Goal: Information Seeking & Learning: Find specific fact

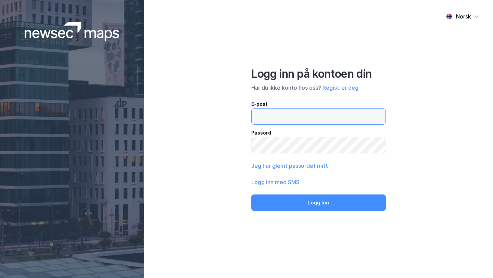
click at [279, 117] on input "email" at bounding box center [319, 117] width 134 height 16
type input "[EMAIL_ADDRESS][DOMAIN_NAME]"
click at [251, 194] on button "Logg inn" at bounding box center [318, 202] width 134 height 16
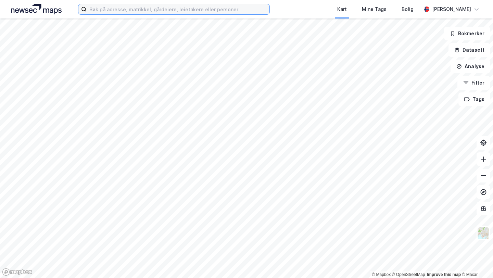
click at [124, 8] on input at bounding box center [178, 9] width 183 height 10
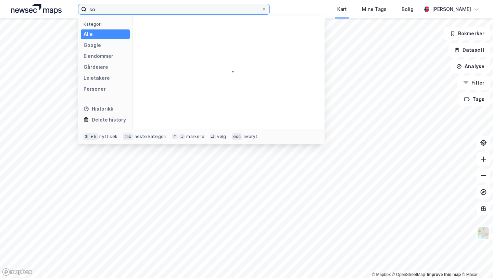
type input "s"
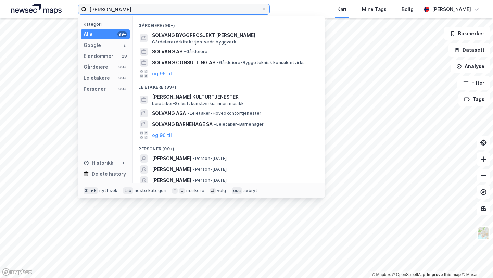
scroll to position [119, 0]
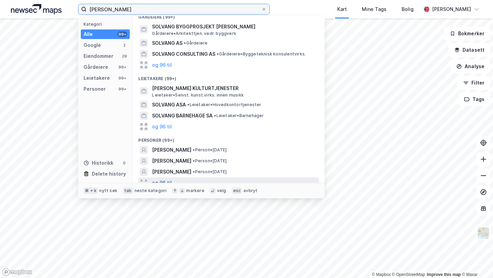
type input "[PERSON_NAME]"
click at [159, 179] on button "og 96 til" at bounding box center [162, 183] width 20 height 8
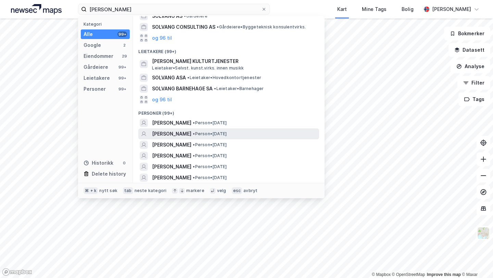
scroll to position [148, 0]
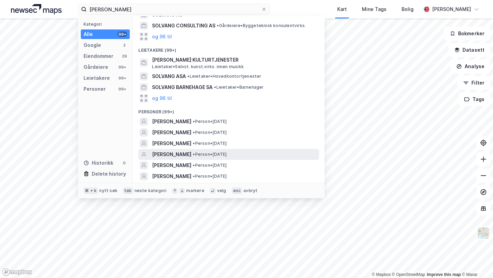
click at [186, 150] on span "[PERSON_NAME]" at bounding box center [171, 154] width 39 height 8
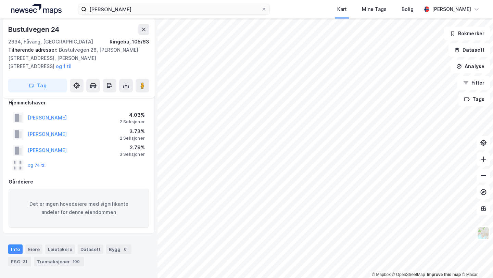
scroll to position [38, 0]
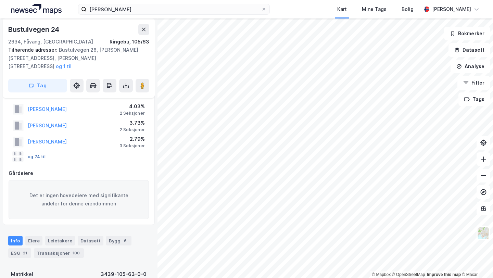
click at [0, 0] on button "og 74 til" at bounding box center [0, 0] width 0 height 0
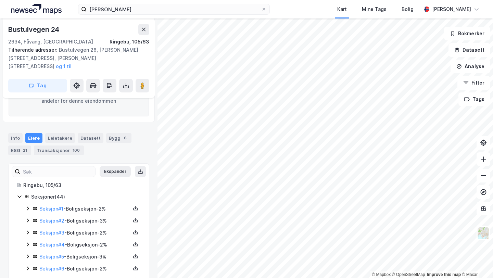
scroll to position [144, 0]
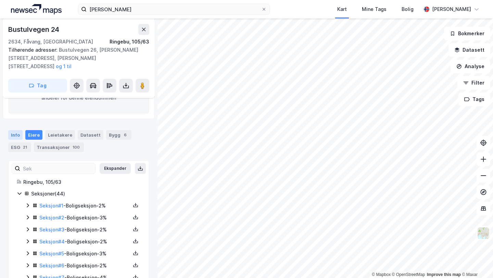
click at [16, 130] on div "Info" at bounding box center [15, 135] width 14 height 10
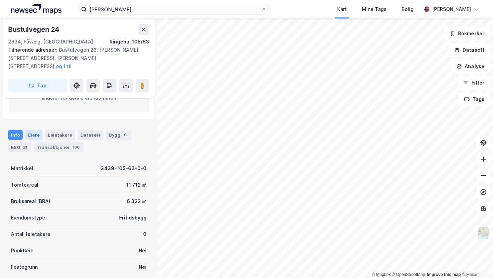
click at [34, 130] on div "Eiere" at bounding box center [33, 135] width 17 height 10
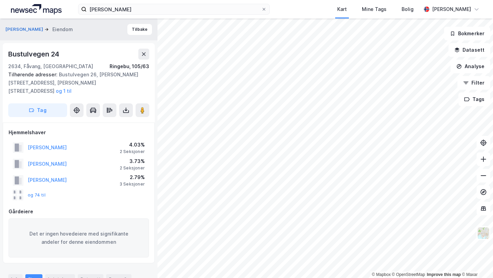
scroll to position [26, 0]
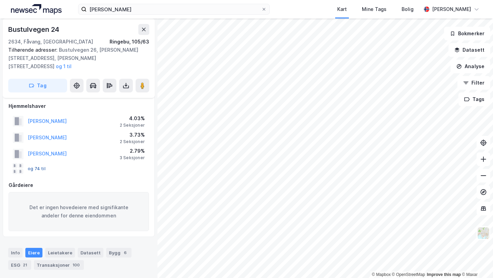
click at [0, 0] on button "og 74 til" at bounding box center [0, 0] width 0 height 0
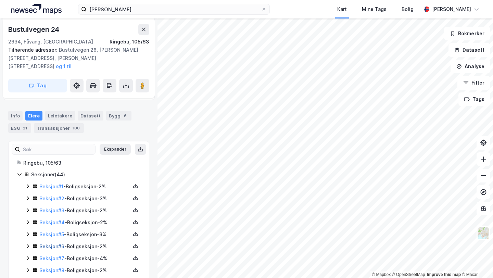
scroll to position [173, 0]
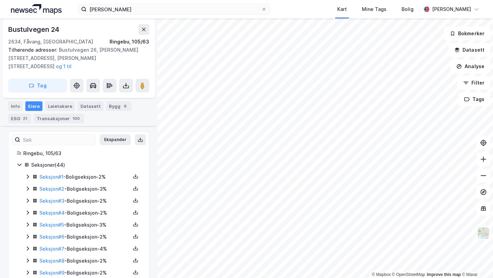
click at [28, 175] on icon at bounding box center [28, 177] width 2 height 4
click at [28, 174] on icon at bounding box center [27, 176] width 5 height 5
click at [28, 187] on icon at bounding box center [28, 189] width 2 height 4
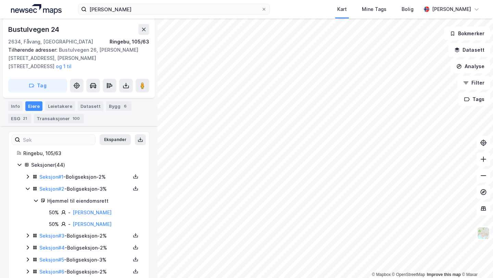
click at [28, 186] on icon at bounding box center [27, 188] width 5 height 5
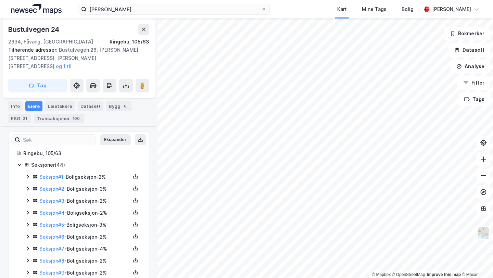
scroll to position [191, 0]
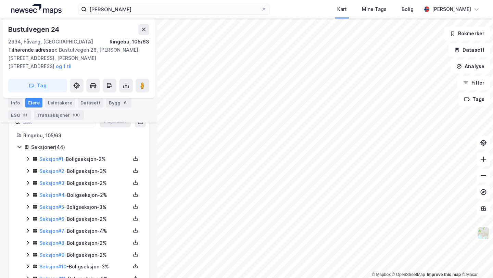
click at [28, 181] on icon at bounding box center [28, 183] width 2 height 4
click at [28, 180] on icon at bounding box center [27, 182] width 5 height 5
click at [27, 193] on icon at bounding box center [28, 195] width 2 height 4
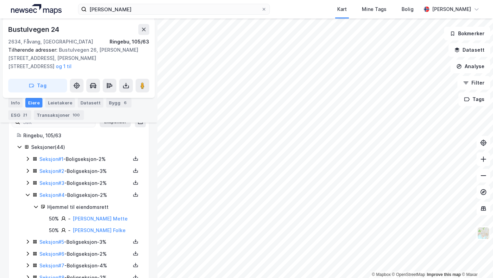
click at [27, 192] on icon at bounding box center [27, 194] width 5 height 5
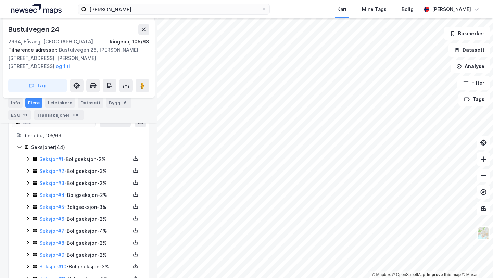
click at [28, 205] on icon at bounding box center [28, 207] width 2 height 4
click at [28, 204] on icon at bounding box center [27, 206] width 5 height 5
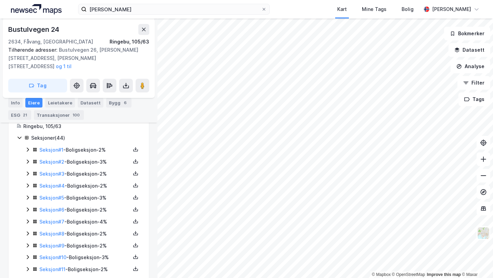
scroll to position [204, 0]
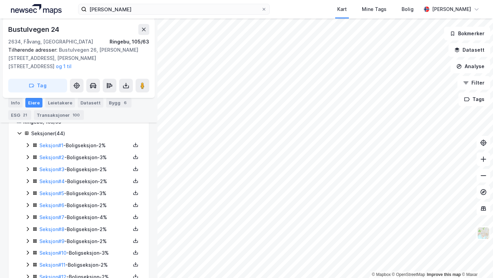
click at [27, 202] on icon at bounding box center [27, 204] width 5 height 5
click at [27, 204] on icon at bounding box center [28, 205] width 4 height 2
click at [27, 215] on icon at bounding box center [28, 217] width 2 height 4
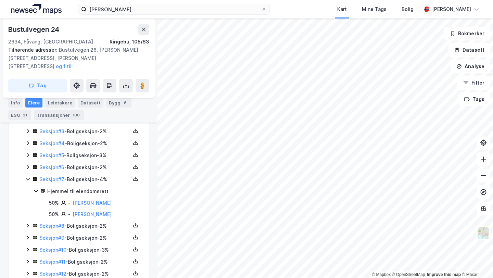
scroll to position [248, 0]
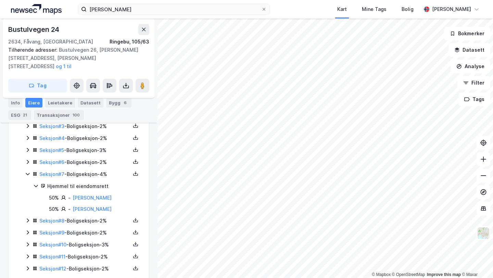
click at [35, 183] on icon at bounding box center [35, 185] width 5 height 5
click at [27, 173] on icon at bounding box center [28, 174] width 4 height 2
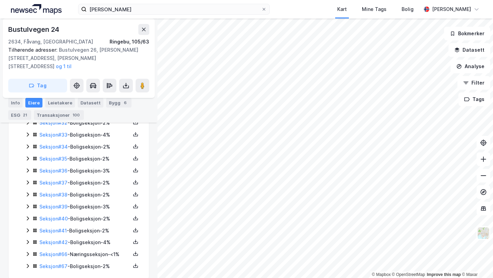
scroll to position [607, 0]
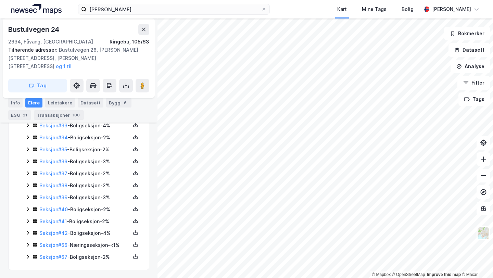
click at [27, 255] on icon at bounding box center [28, 257] width 2 height 4
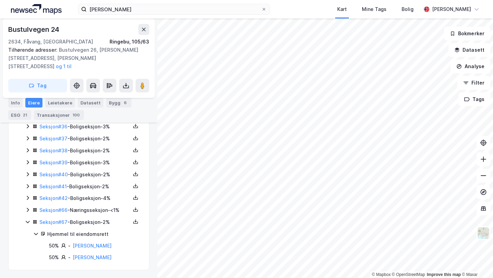
click at [27, 221] on icon at bounding box center [28, 222] width 4 height 2
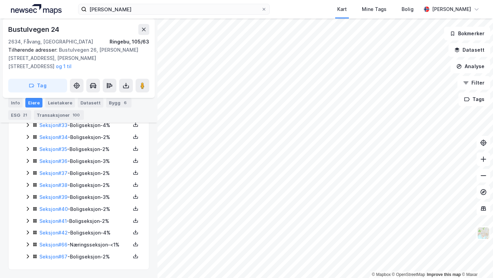
scroll to position [607, 0]
click at [27, 243] on icon at bounding box center [28, 245] width 2 height 4
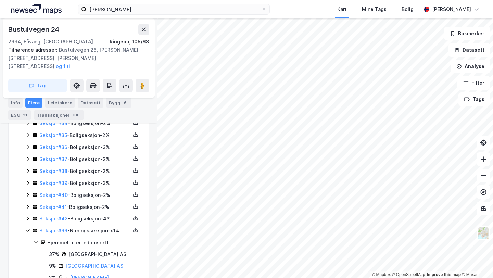
scroll to position [642, 0]
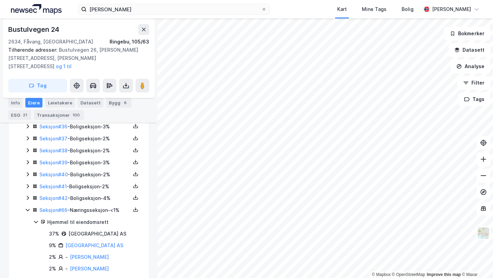
click at [34, 222] on icon at bounding box center [35, 221] width 5 height 5
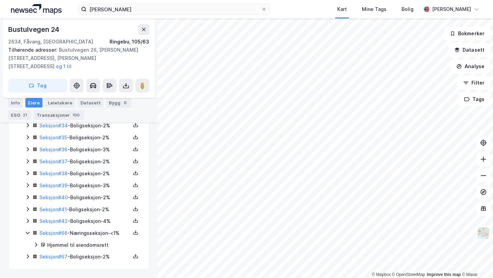
click at [28, 210] on icon at bounding box center [27, 208] width 5 height 5
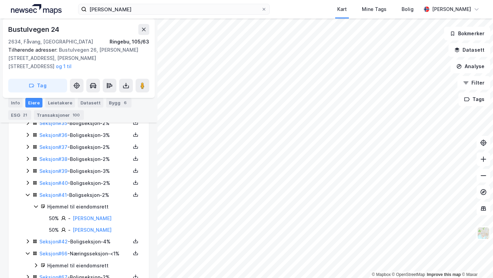
scroll to position [642, 0]
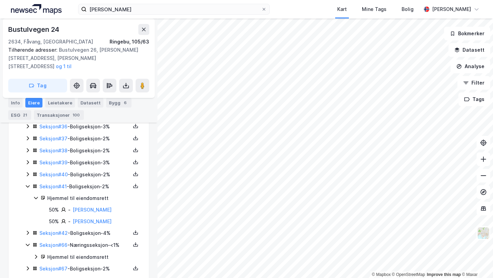
click at [28, 188] on div "Seksjon # 41 - Boligseksjon - 2%" at bounding box center [83, 186] width 116 height 9
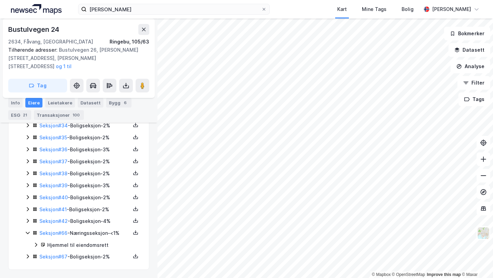
click at [27, 185] on icon at bounding box center [28, 185] width 2 height 4
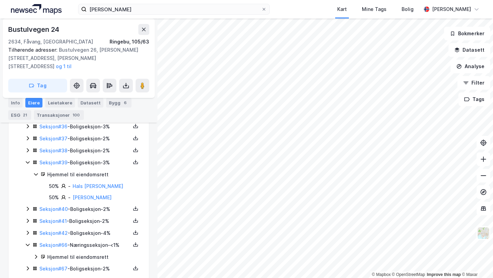
click at [29, 163] on icon at bounding box center [27, 162] width 5 height 5
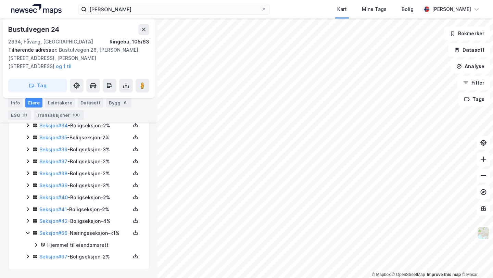
click at [27, 181] on div "Seksjon # 39 - Boligseksjon - 3%" at bounding box center [83, 185] width 116 height 9
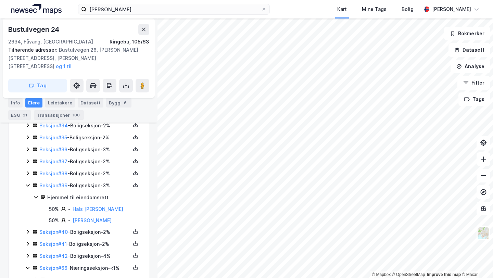
scroll to position [642, 0]
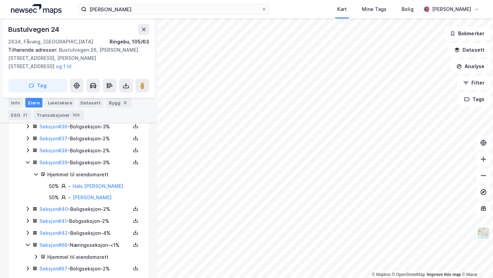
click at [34, 173] on icon at bounding box center [35, 174] width 5 height 5
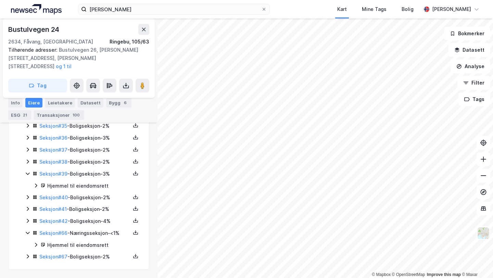
click at [28, 162] on icon at bounding box center [27, 161] width 5 height 5
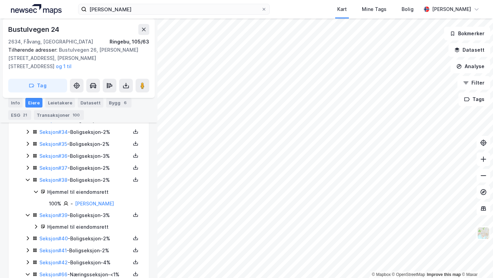
scroll to position [609, 0]
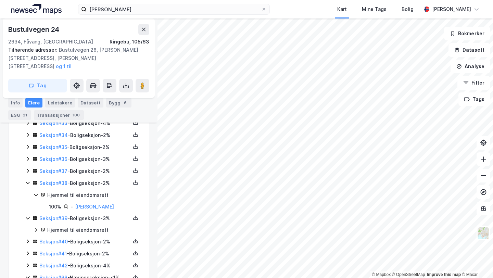
click at [27, 168] on icon at bounding box center [27, 170] width 5 height 5
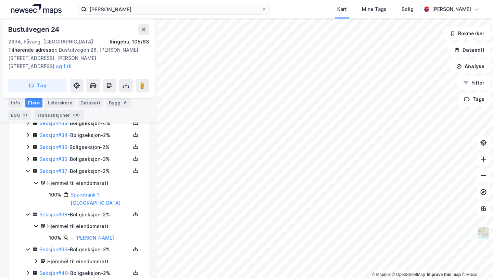
click at [27, 157] on icon at bounding box center [27, 158] width 5 height 5
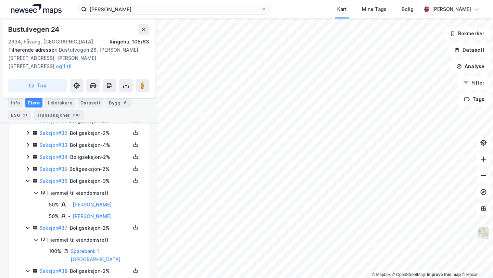
scroll to position [587, 0]
click at [27, 169] on icon at bounding box center [27, 168] width 5 height 5
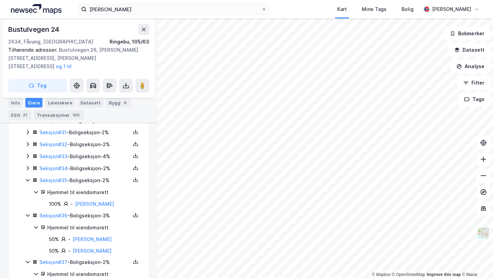
scroll to position [569, 0]
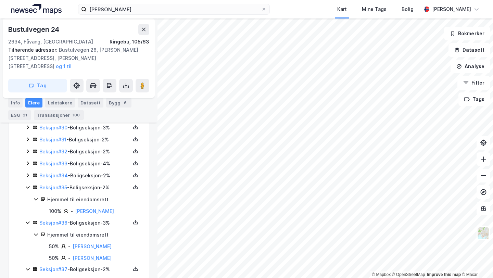
click at [27, 173] on icon at bounding box center [27, 175] width 5 height 5
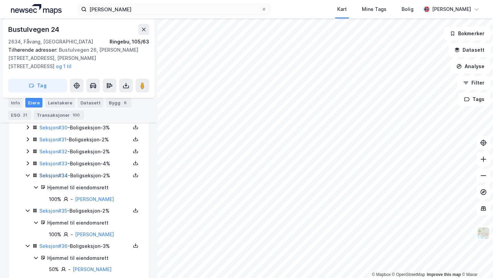
click at [46, 173] on link "Seksjon # 34" at bounding box center [53, 176] width 28 height 6
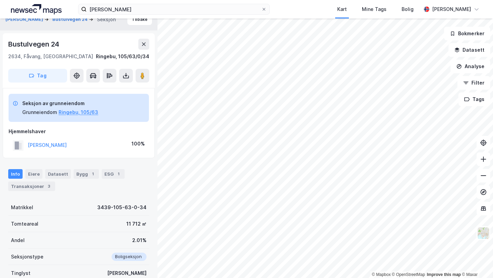
scroll to position [3, 0]
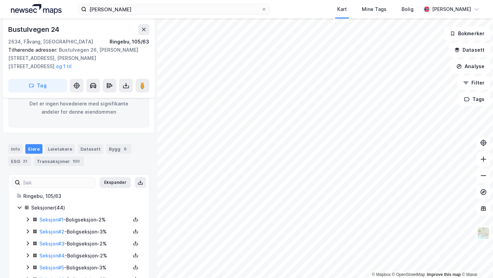
scroll to position [144, 0]
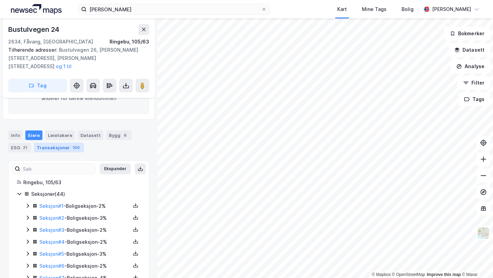
click at [52, 143] on div "Transaksjoner 100" at bounding box center [59, 148] width 50 height 10
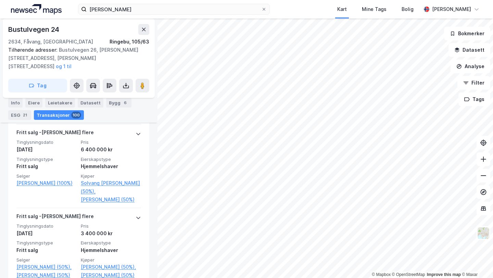
scroll to position [2348, 0]
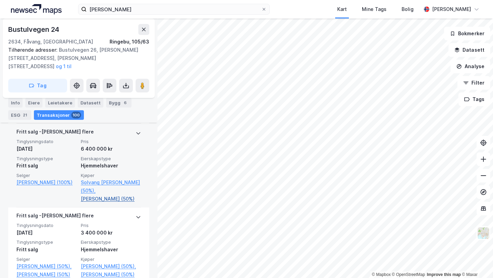
click at [107, 195] on link "[PERSON_NAME] (50%)" at bounding box center [111, 199] width 60 height 8
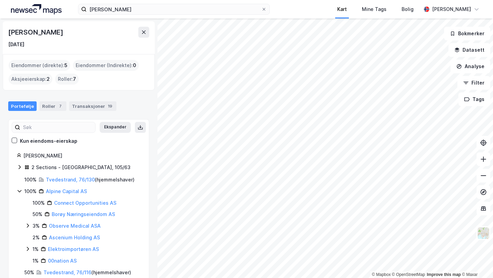
click at [336, 5] on div "[PERSON_NAME] Kart Mine Tags Bolig [PERSON_NAME] © Mapbox © OpenStreetMap Impro…" at bounding box center [246, 139] width 493 height 278
